Goal: Information Seeking & Learning: Check status

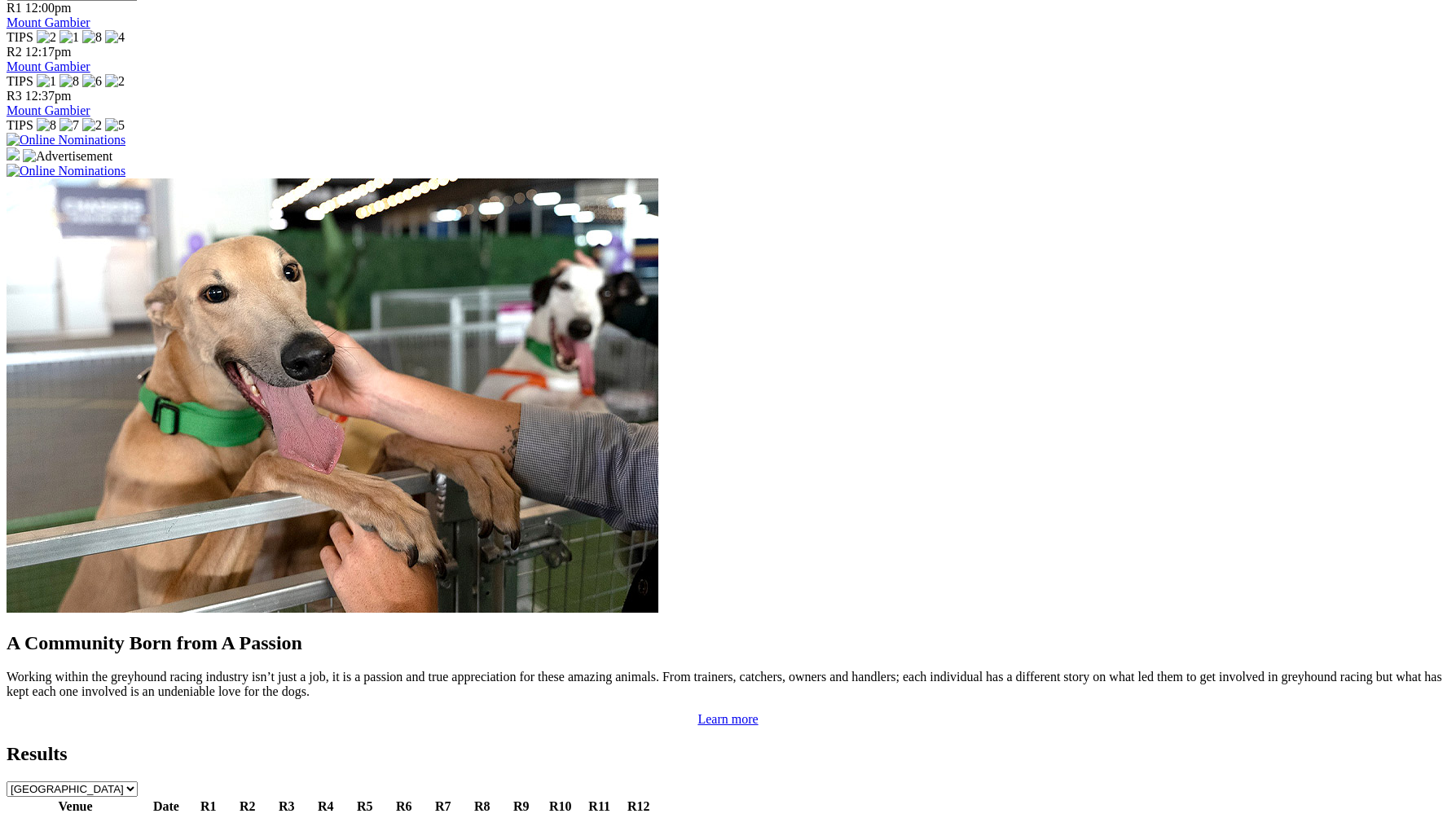
scroll to position [1154, 0]
click at [227, 818] on link "2 1 4 6" at bounding box center [209, 825] width 36 height 14
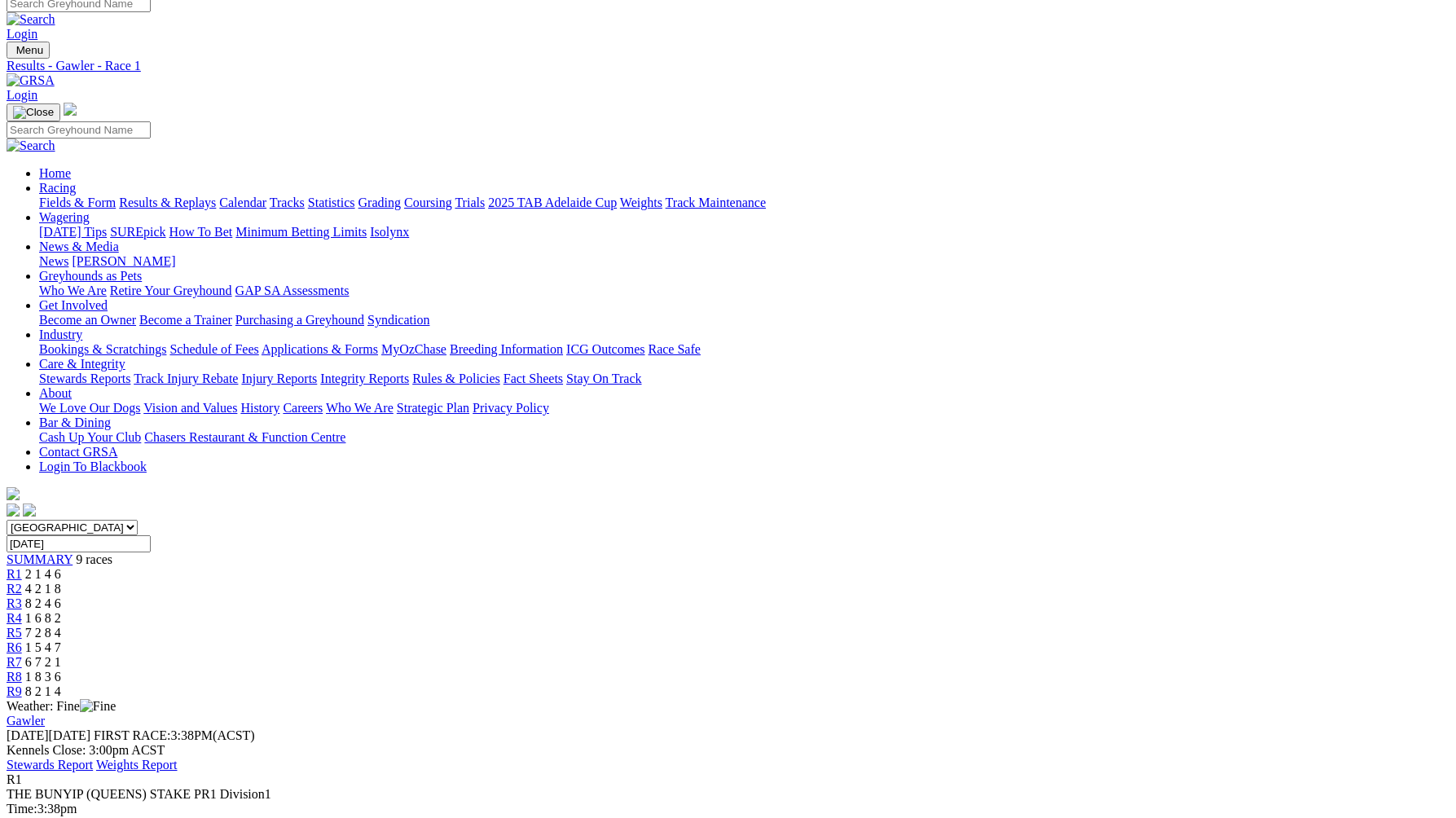
scroll to position [38, 0]
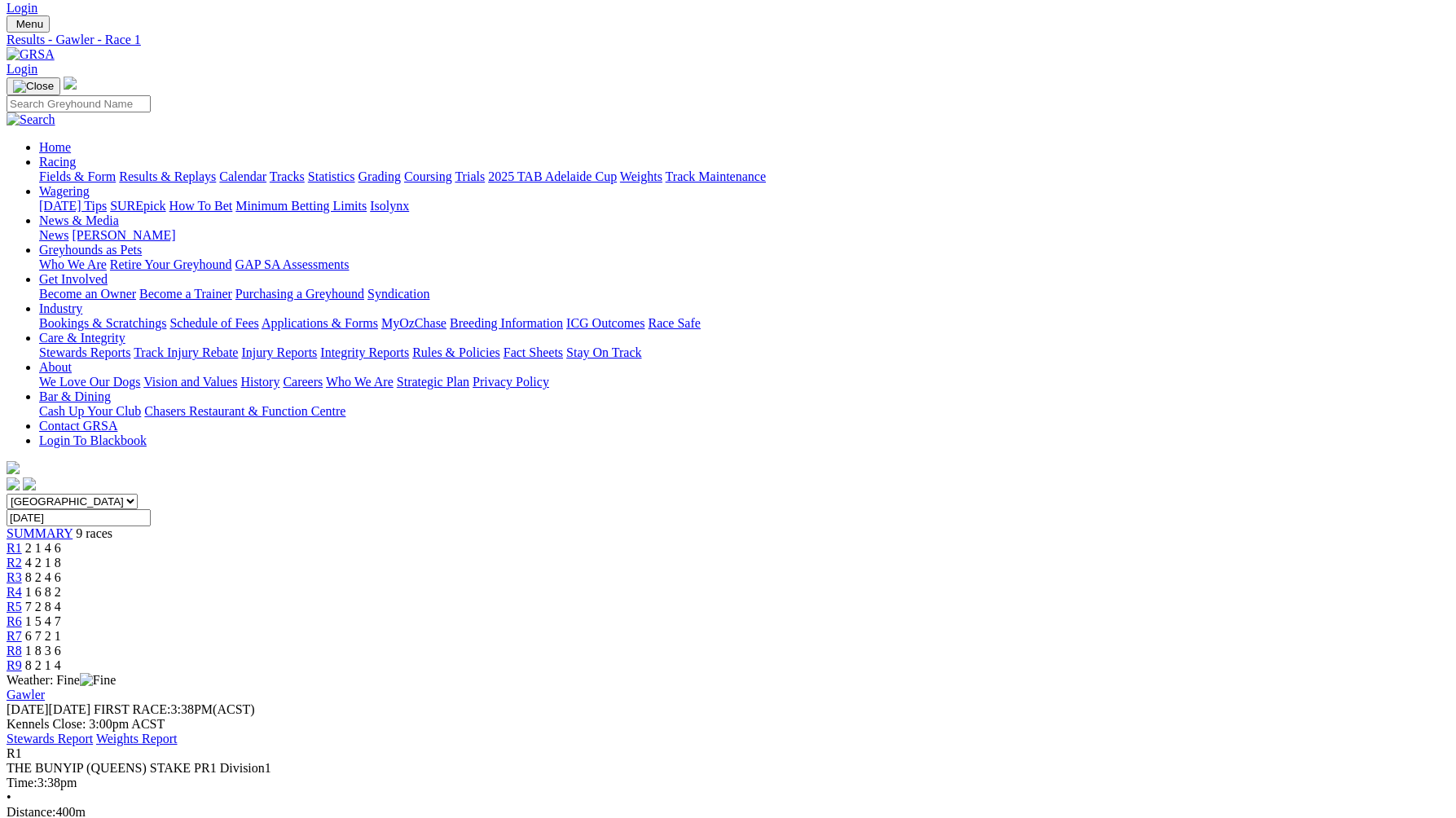
click at [61, 556] on span "4 2 1 8" at bounding box center [43, 562] width 36 height 14
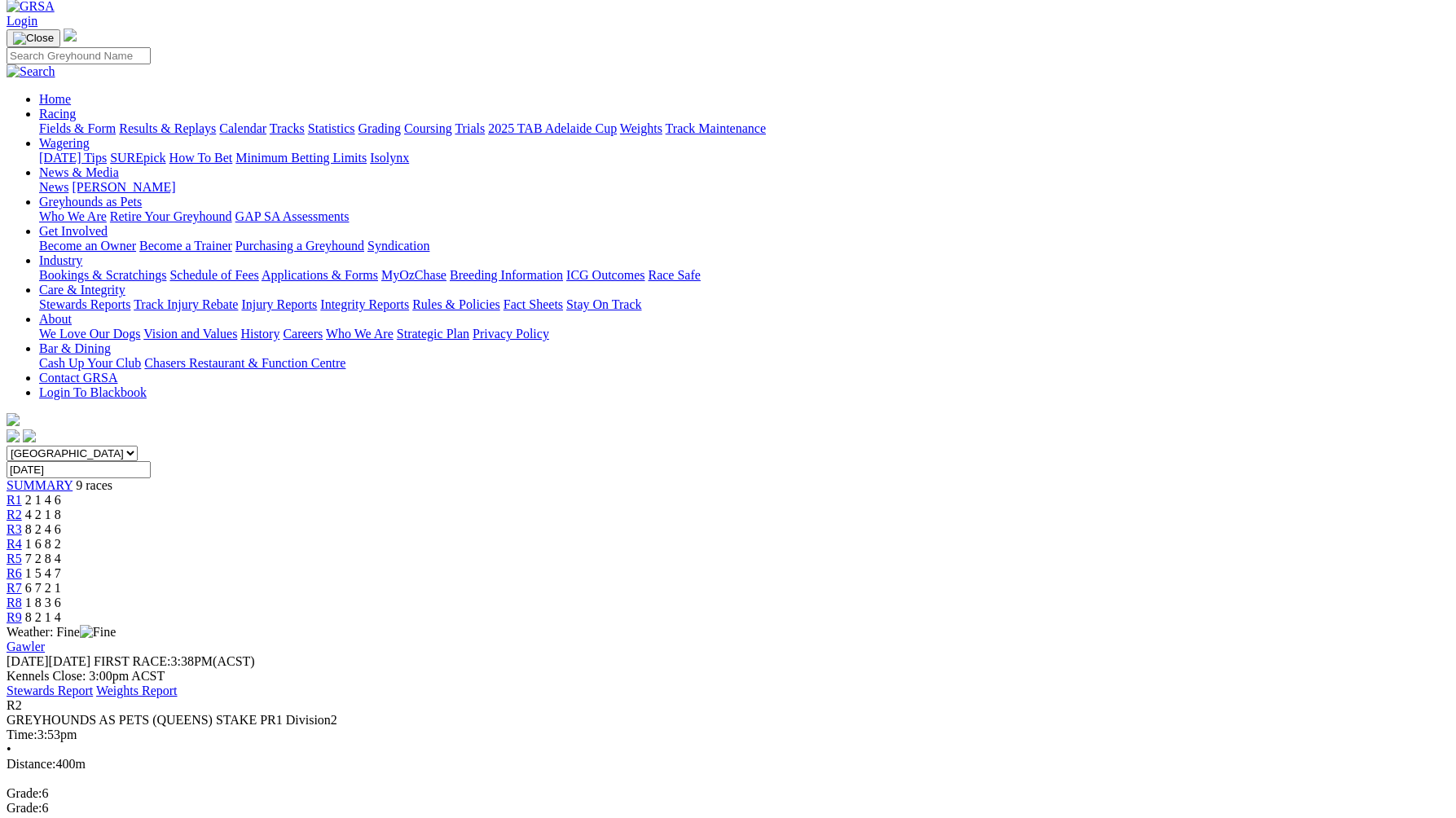
scroll to position [87, 0]
click at [22, 521] on span "R3" at bounding box center [14, 527] width 15 height 14
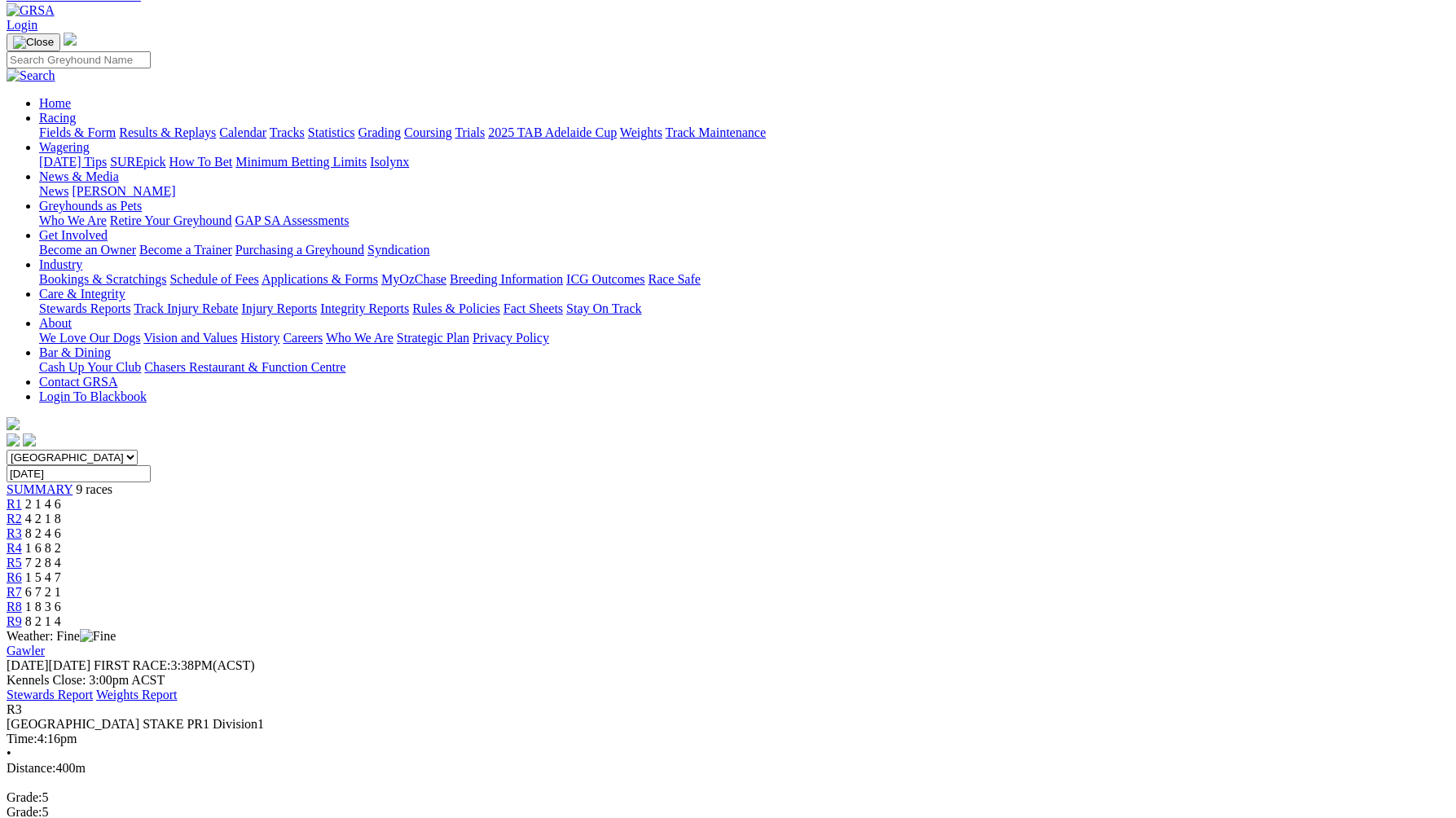
scroll to position [79, 0]
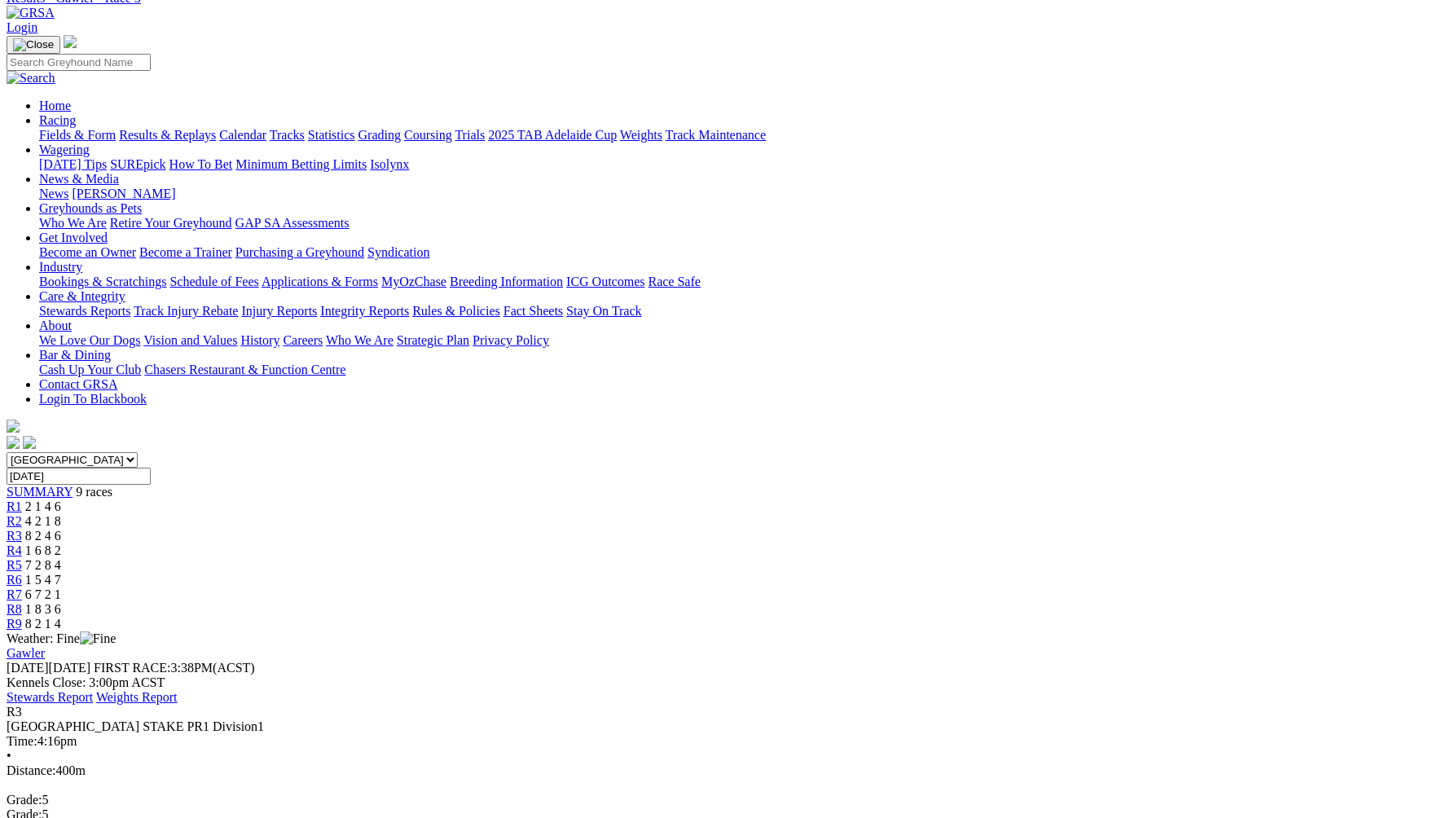
click at [698, 543] on div "R4 1 6 8 2" at bounding box center [728, 551] width 1443 height 15
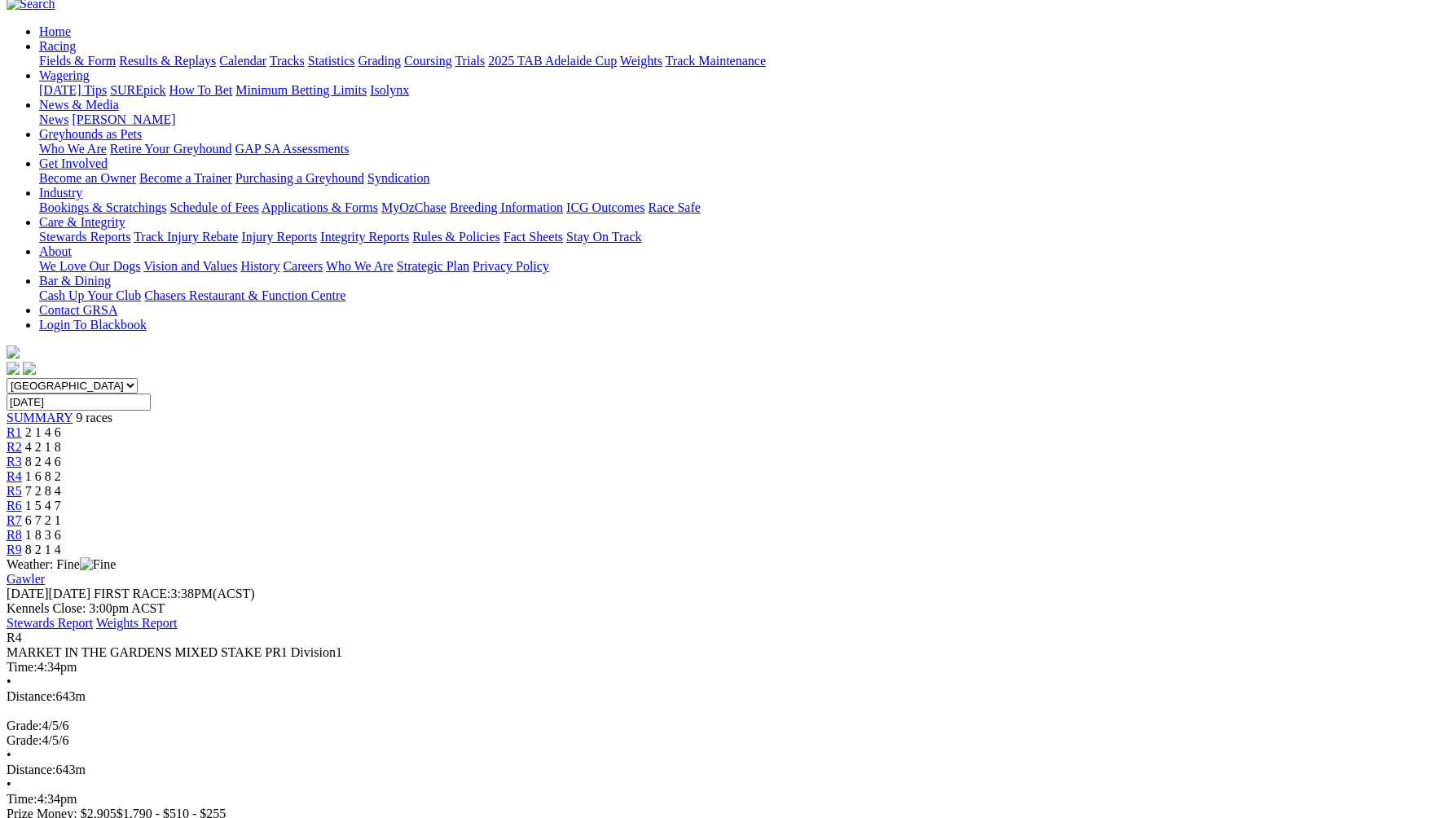
scroll to position [152, 0]
click at [22, 485] on span "R5" at bounding box center [14, 492] width 15 height 14
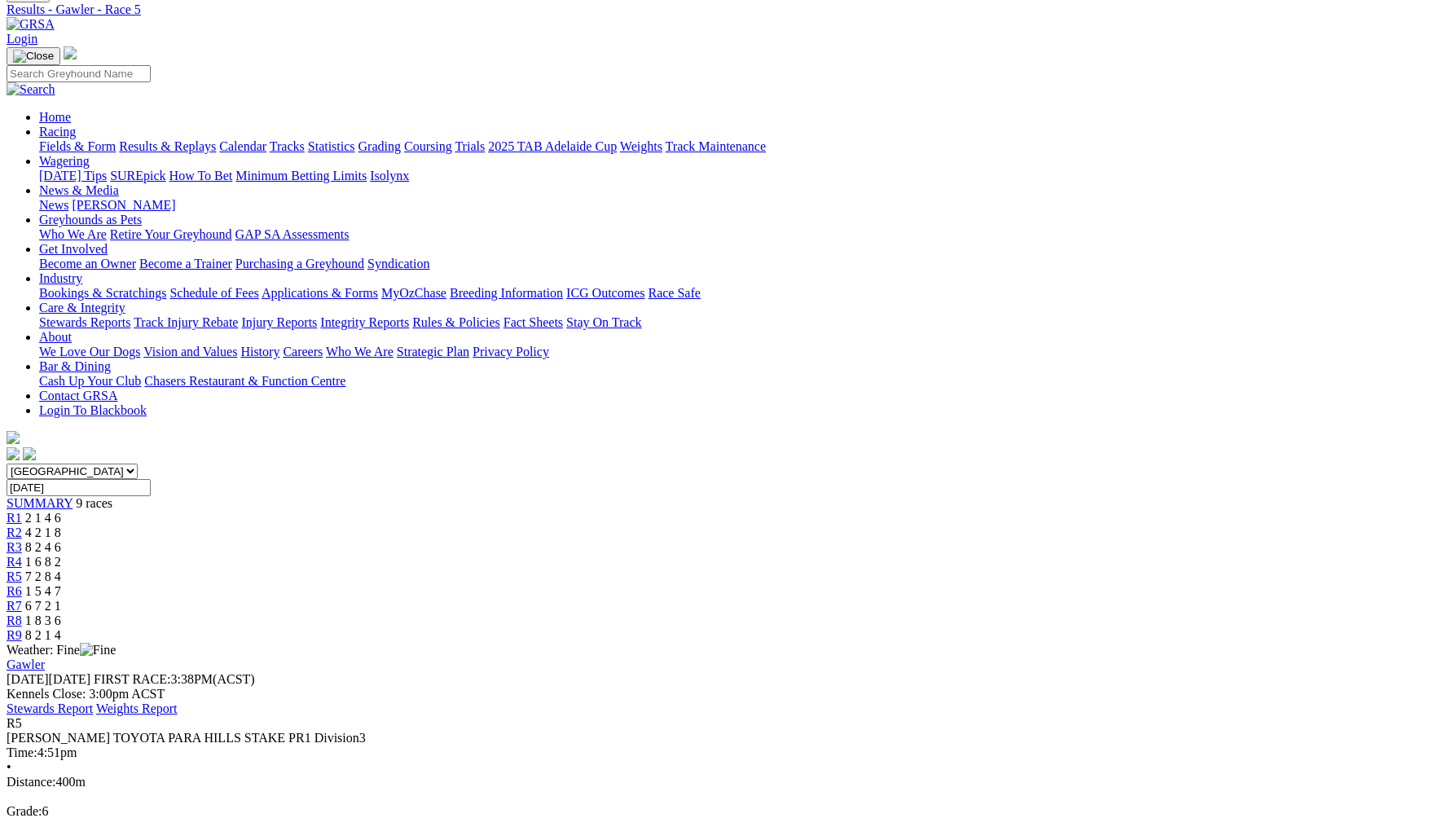
scroll to position [39, 0]
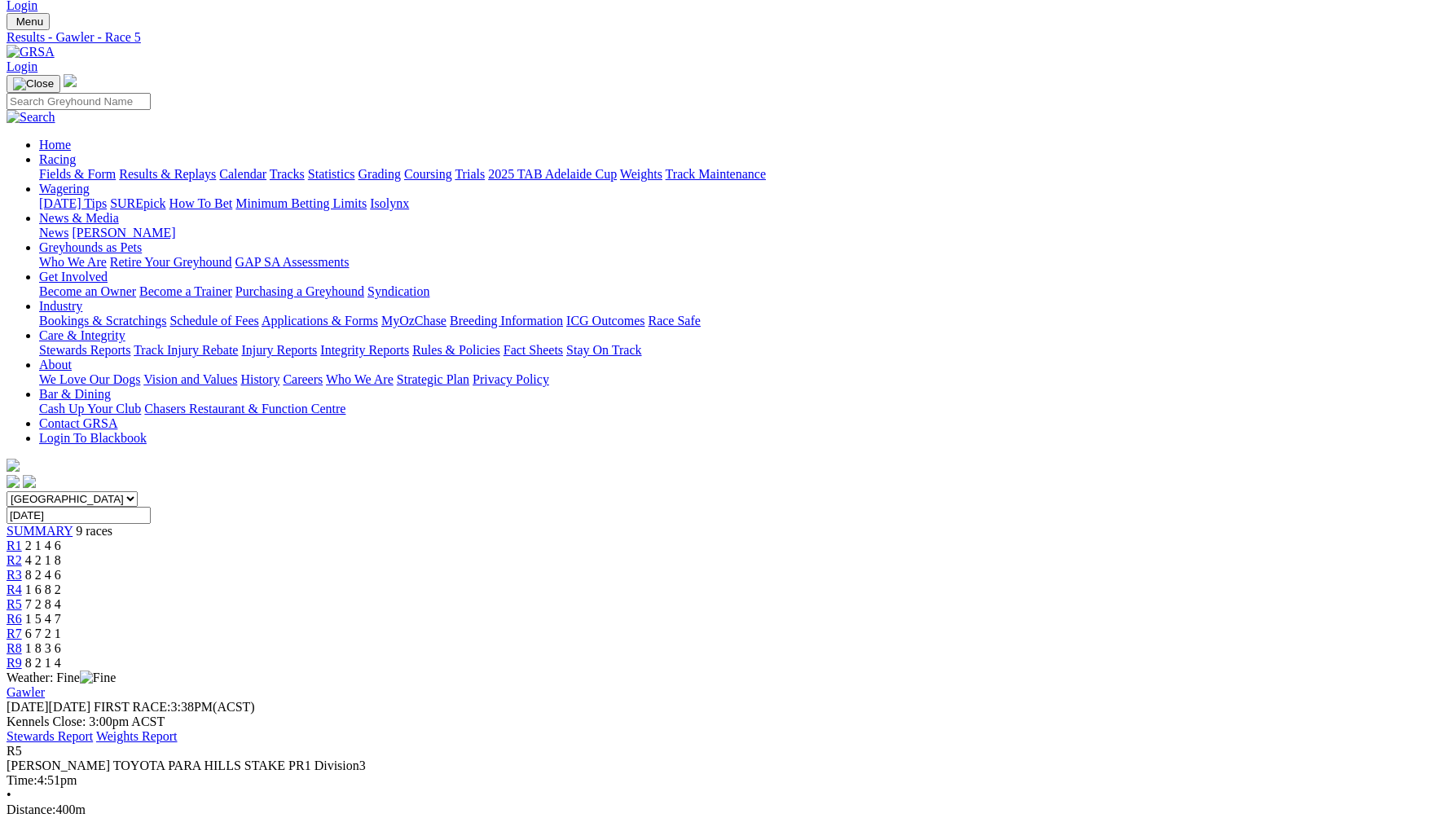
click at [22, 612] on link "R6" at bounding box center [14, 619] width 15 height 14
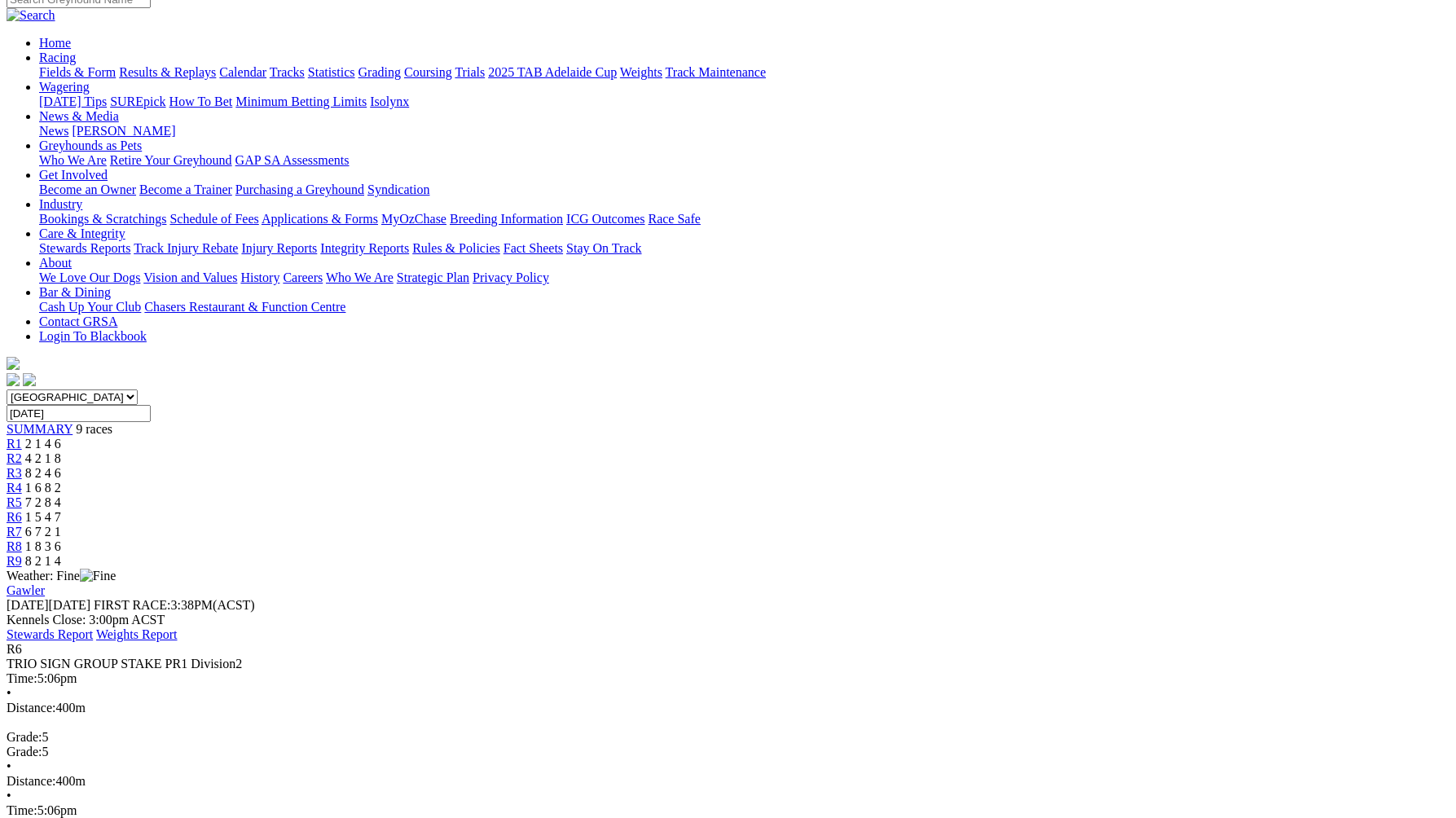
scroll to position [143, 0]
click at [61, 524] on span "6 7 2 1" at bounding box center [43, 530] width 36 height 14
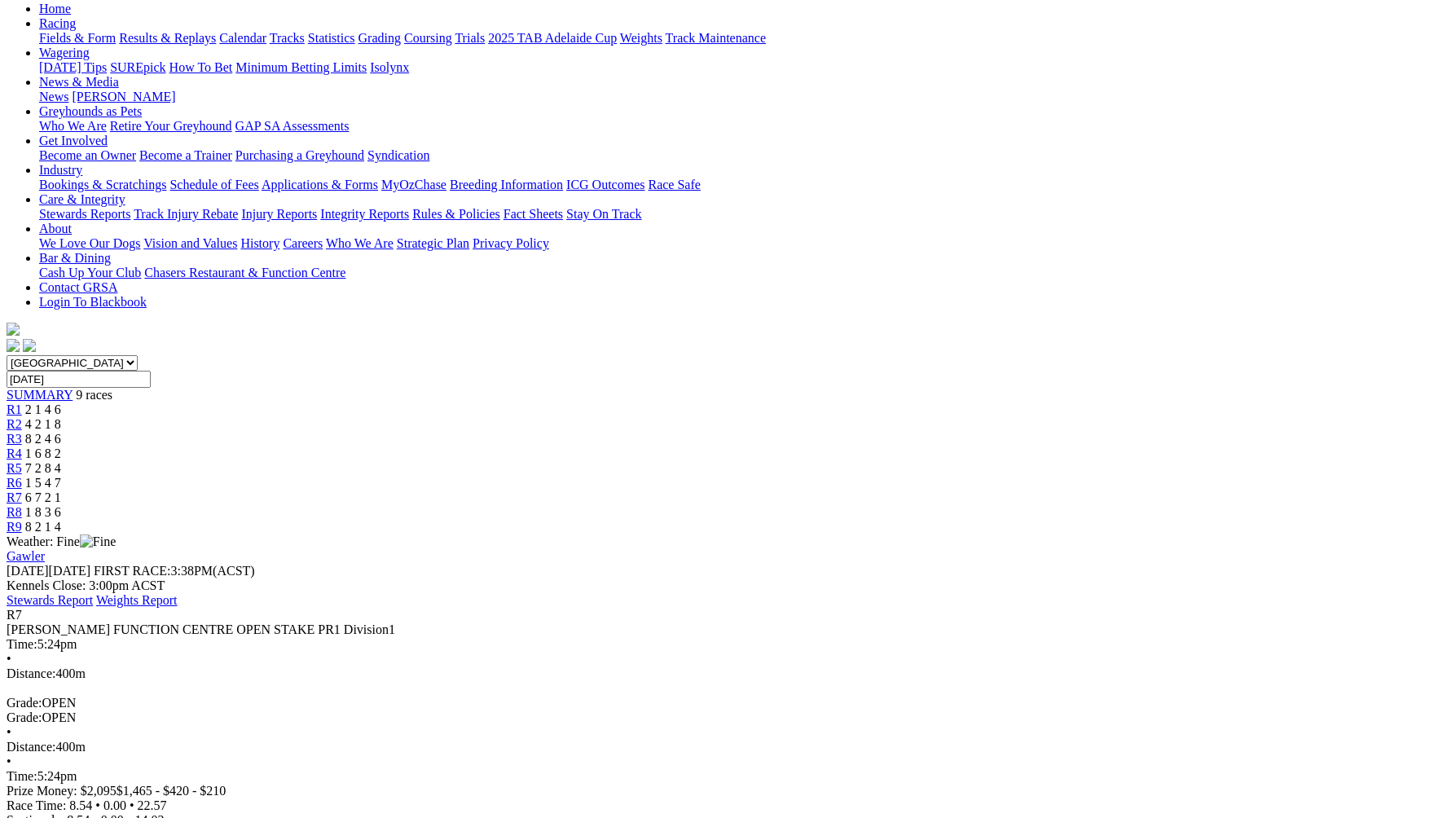
scroll to position [177, 0]
click at [61, 505] on span "1 8 3 6" at bounding box center [43, 511] width 36 height 14
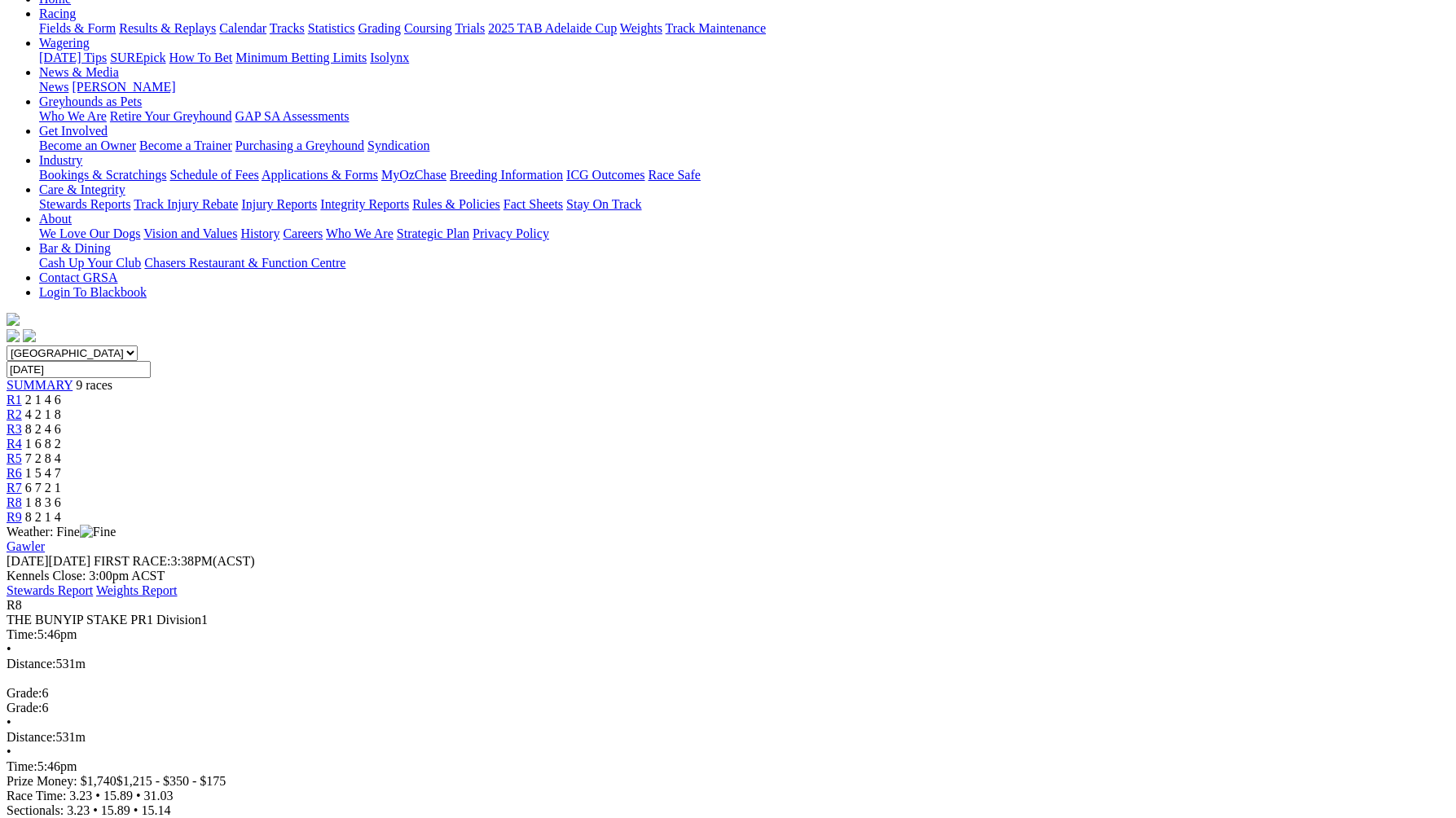
scroll to position [187, 0]
click at [61, 510] on span "8 2 1 4" at bounding box center [43, 516] width 36 height 14
